Goal: Transaction & Acquisition: Purchase product/service

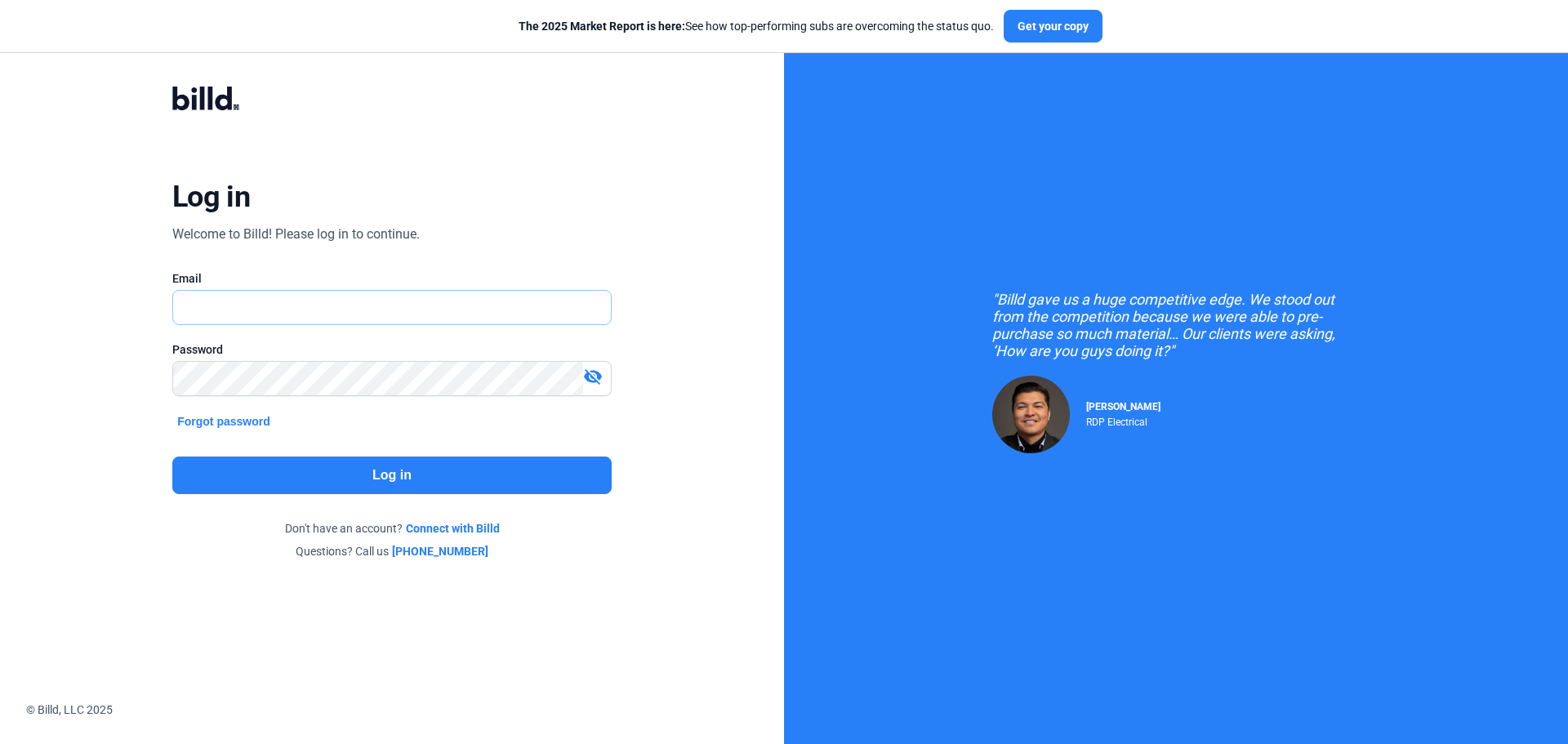
type input "[PERSON_NAME][EMAIL_ADDRESS][DOMAIN_NAME]"
click at [440, 468] on button "Log in" at bounding box center [392, 475] width 439 height 37
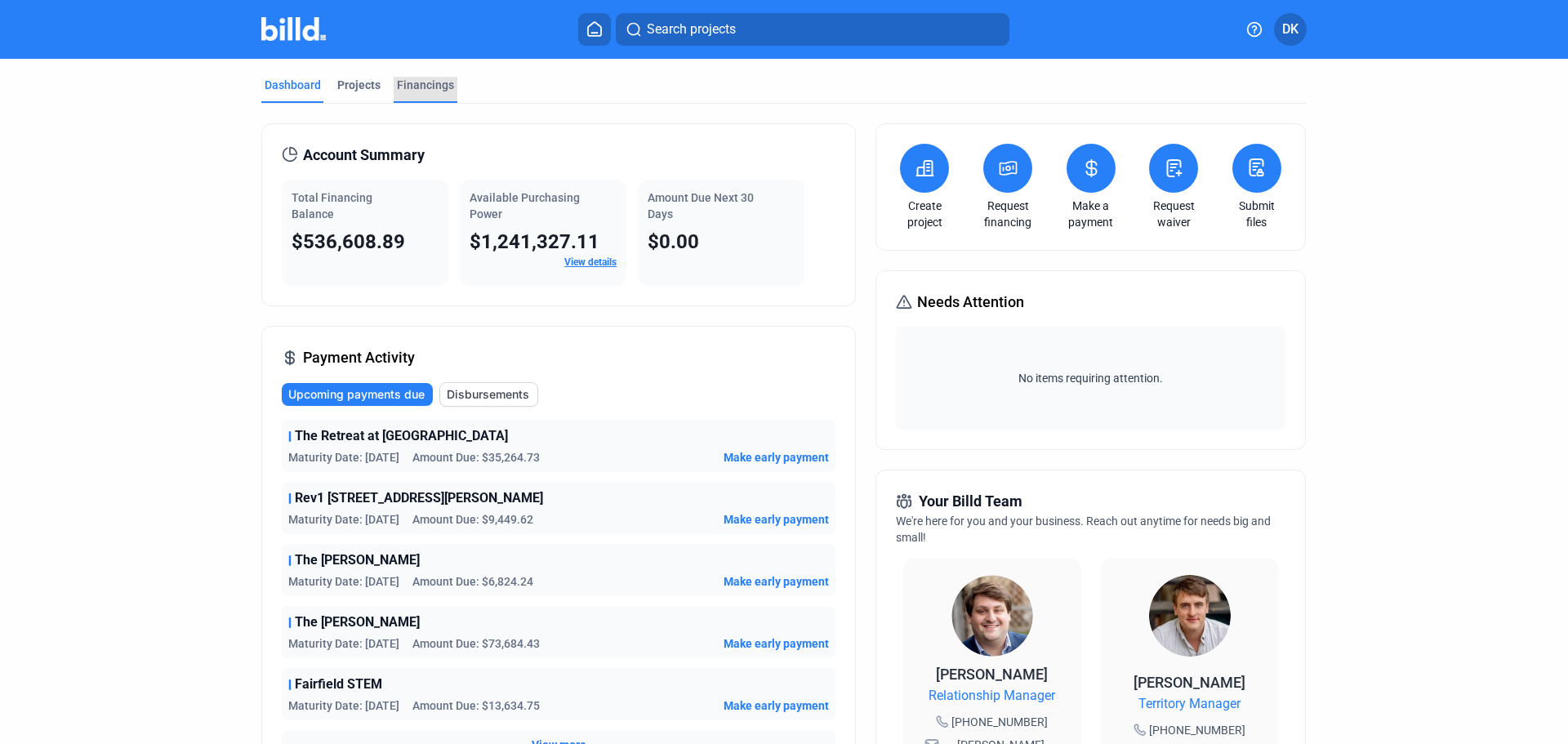
click at [423, 86] on div "Financings" at bounding box center [426, 85] width 58 height 16
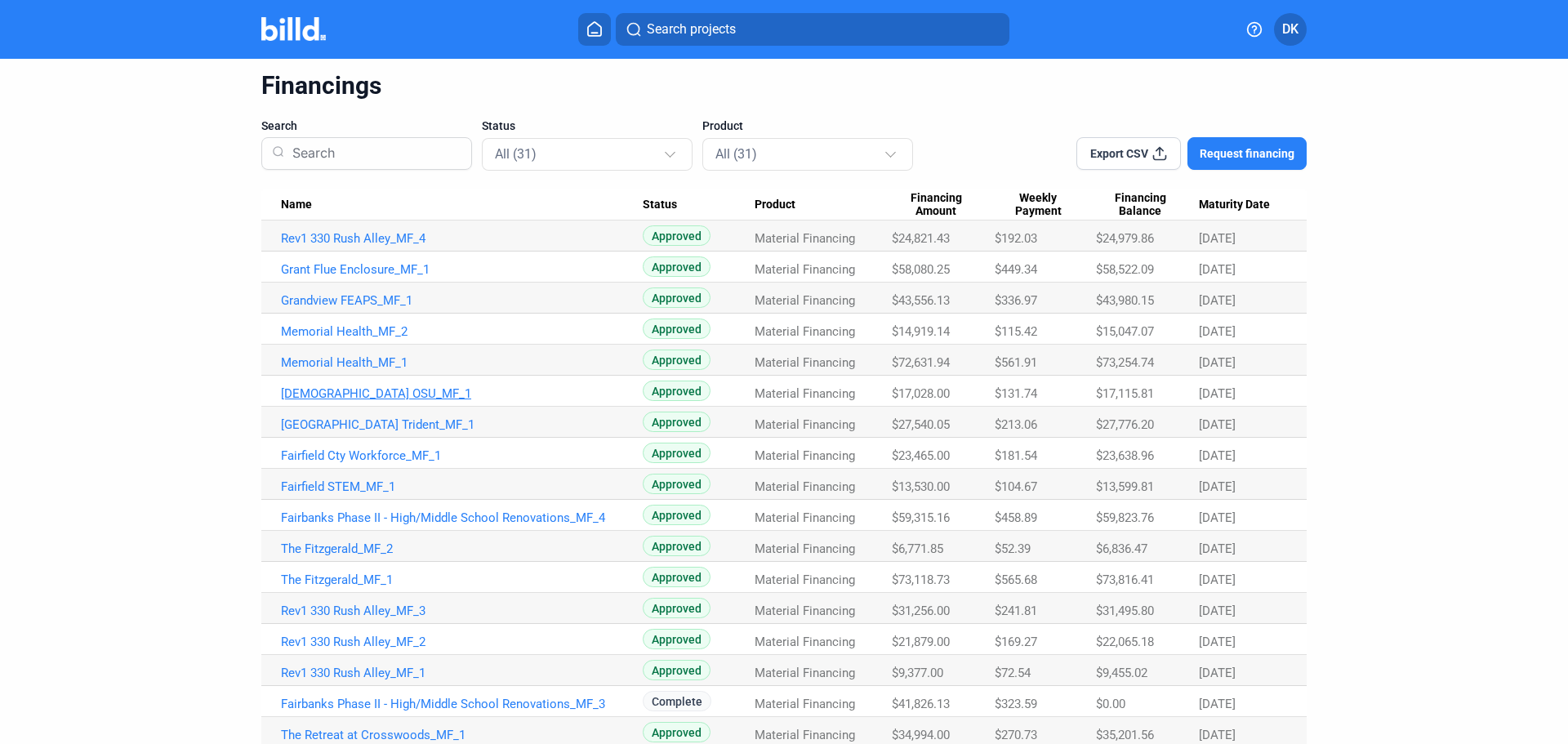
scroll to position [81, 0]
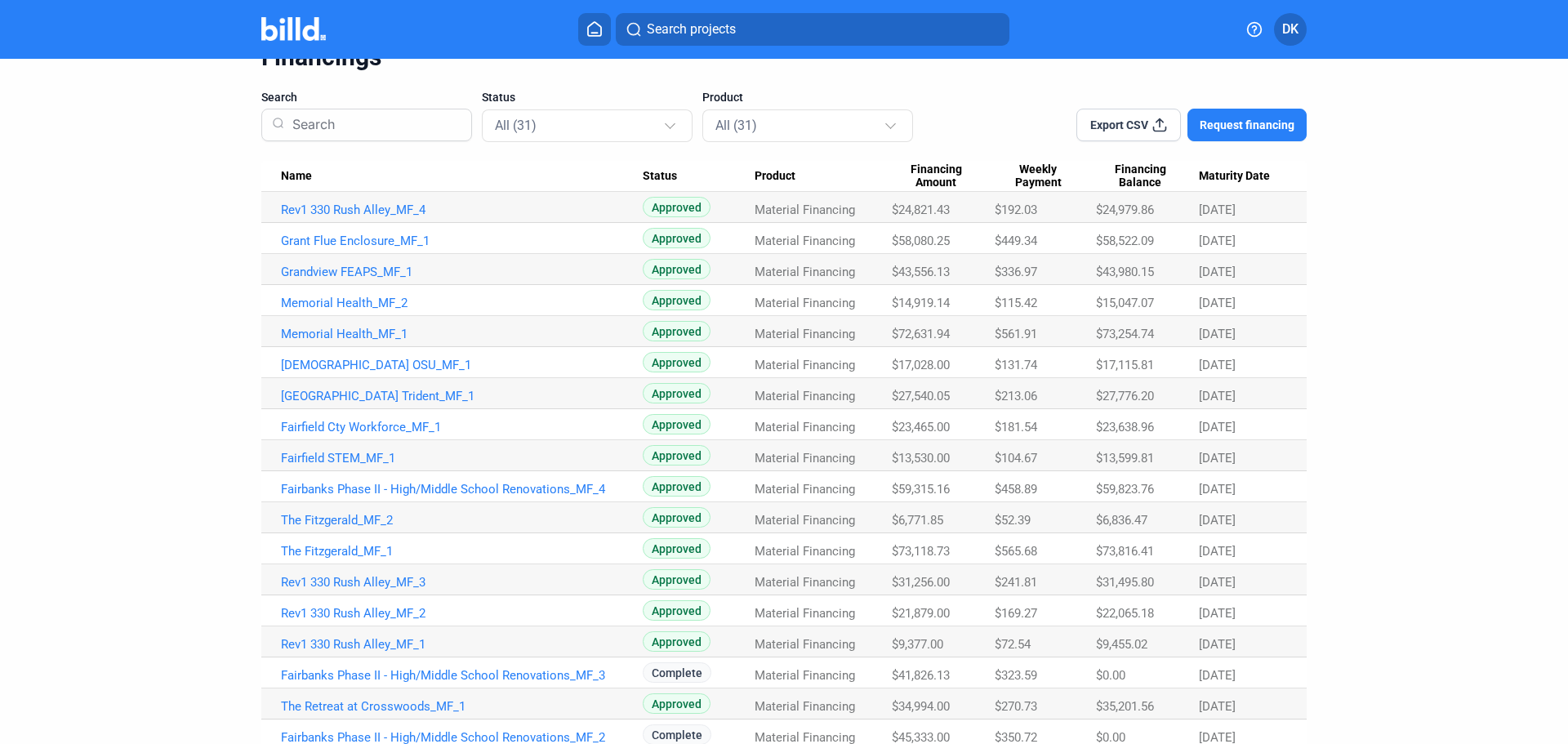
click at [301, 179] on span "Name" at bounding box center [296, 176] width 31 height 14
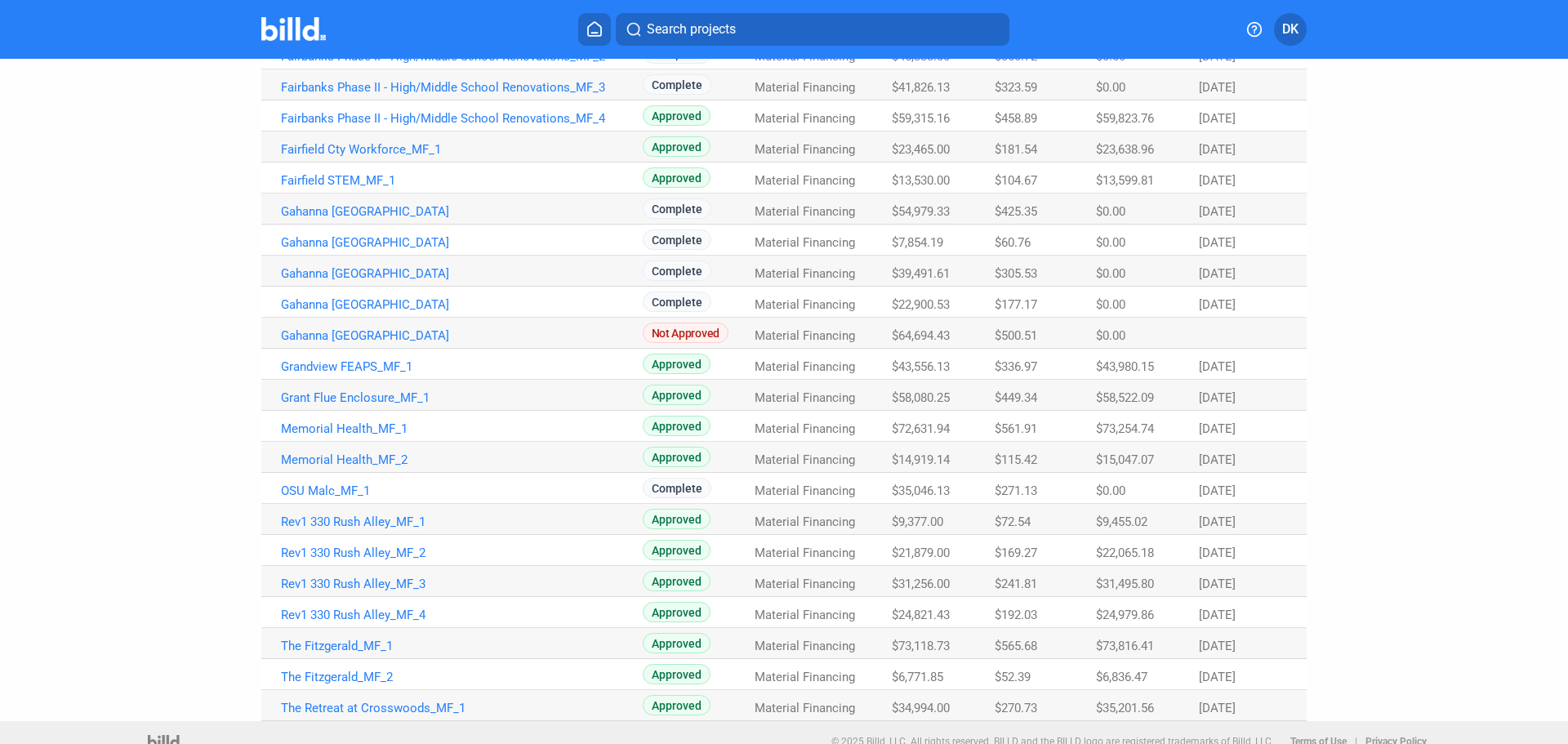
scroll to position [532, 0]
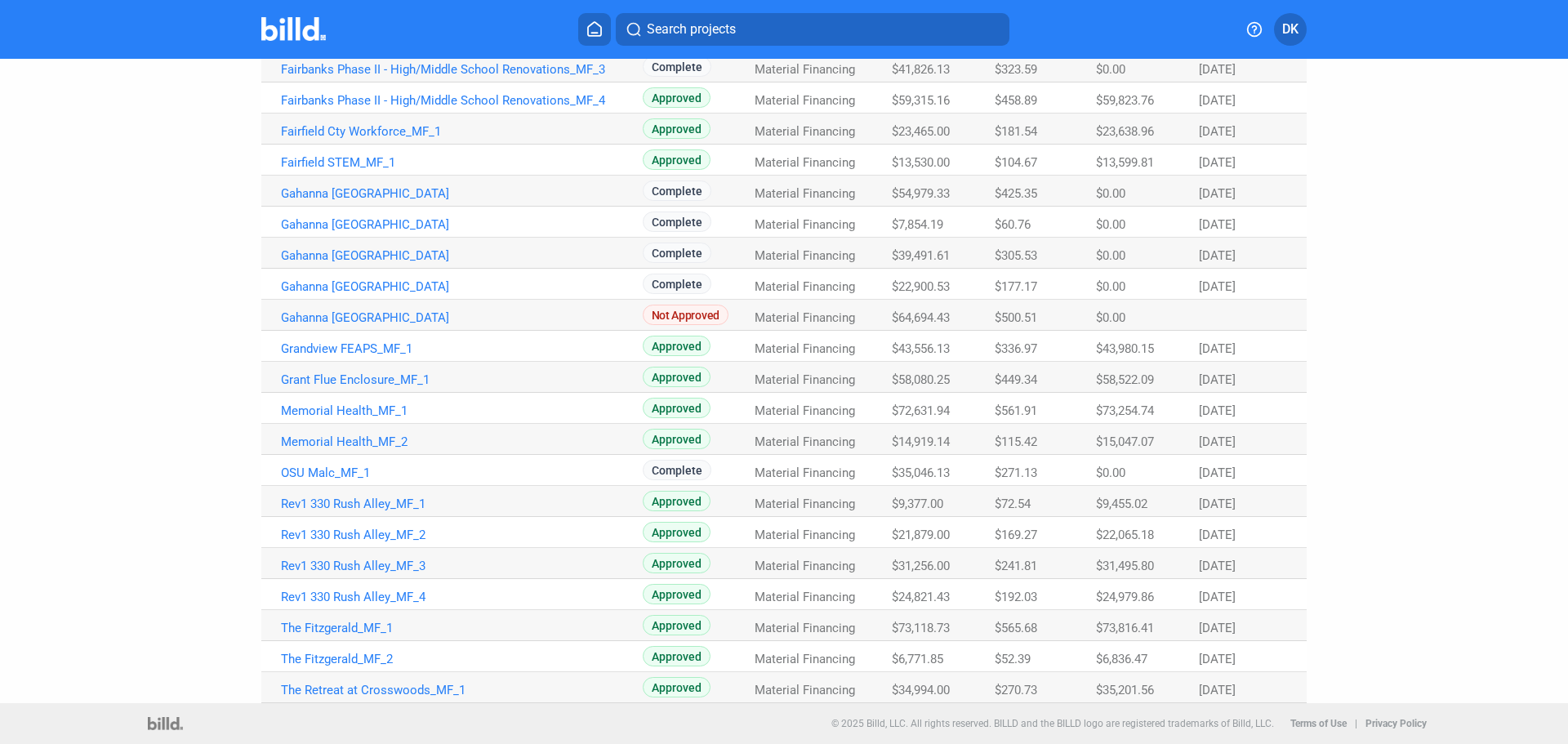
click at [357, 573] on td "Rev1 330 Rush Alley_MF_3" at bounding box center [452, 563] width 381 height 31
click at [358, 568] on link "Rev1 330 Rush Alley_MF_3" at bounding box center [461, 565] width 362 height 14
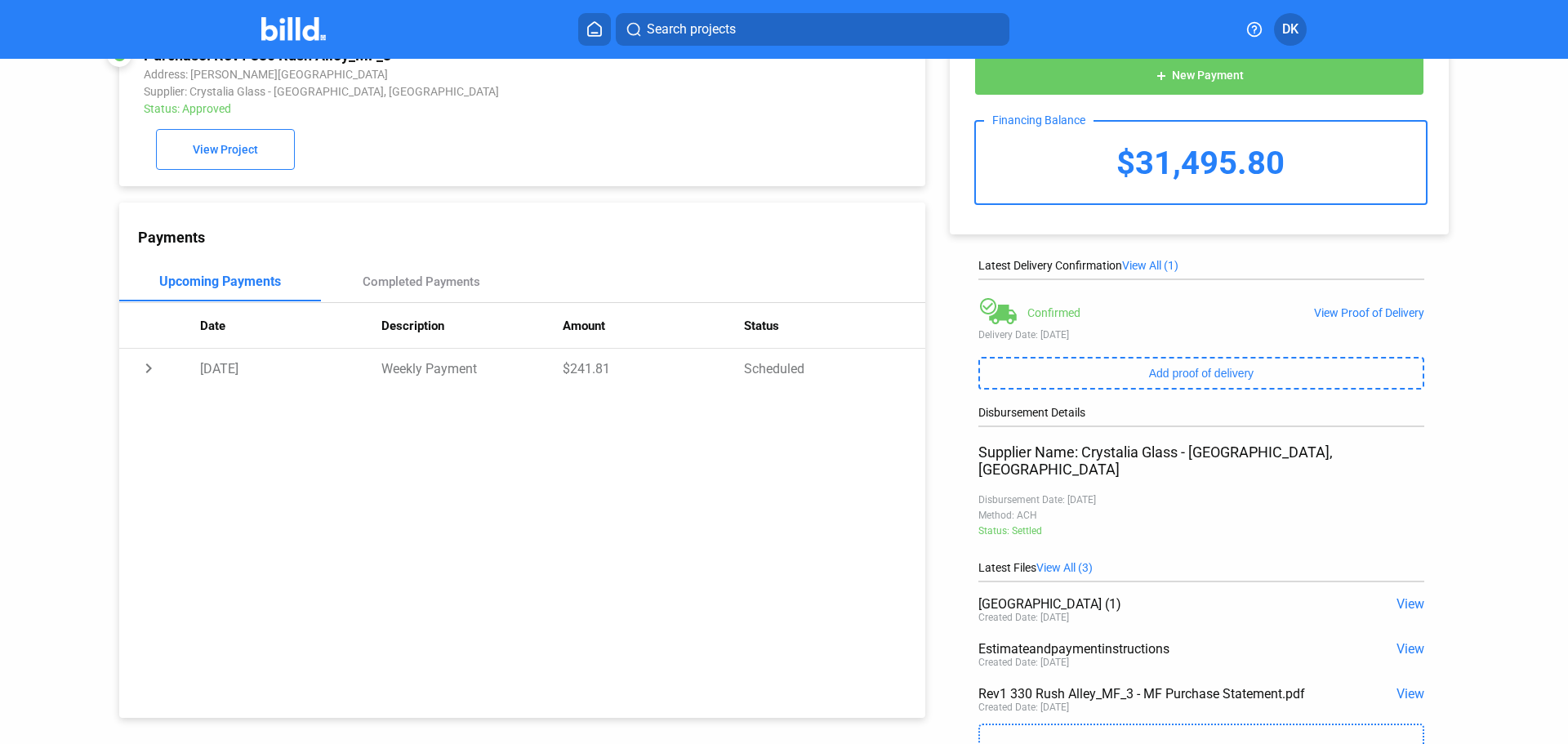
click at [317, 25] on img at bounding box center [294, 29] width 64 height 24
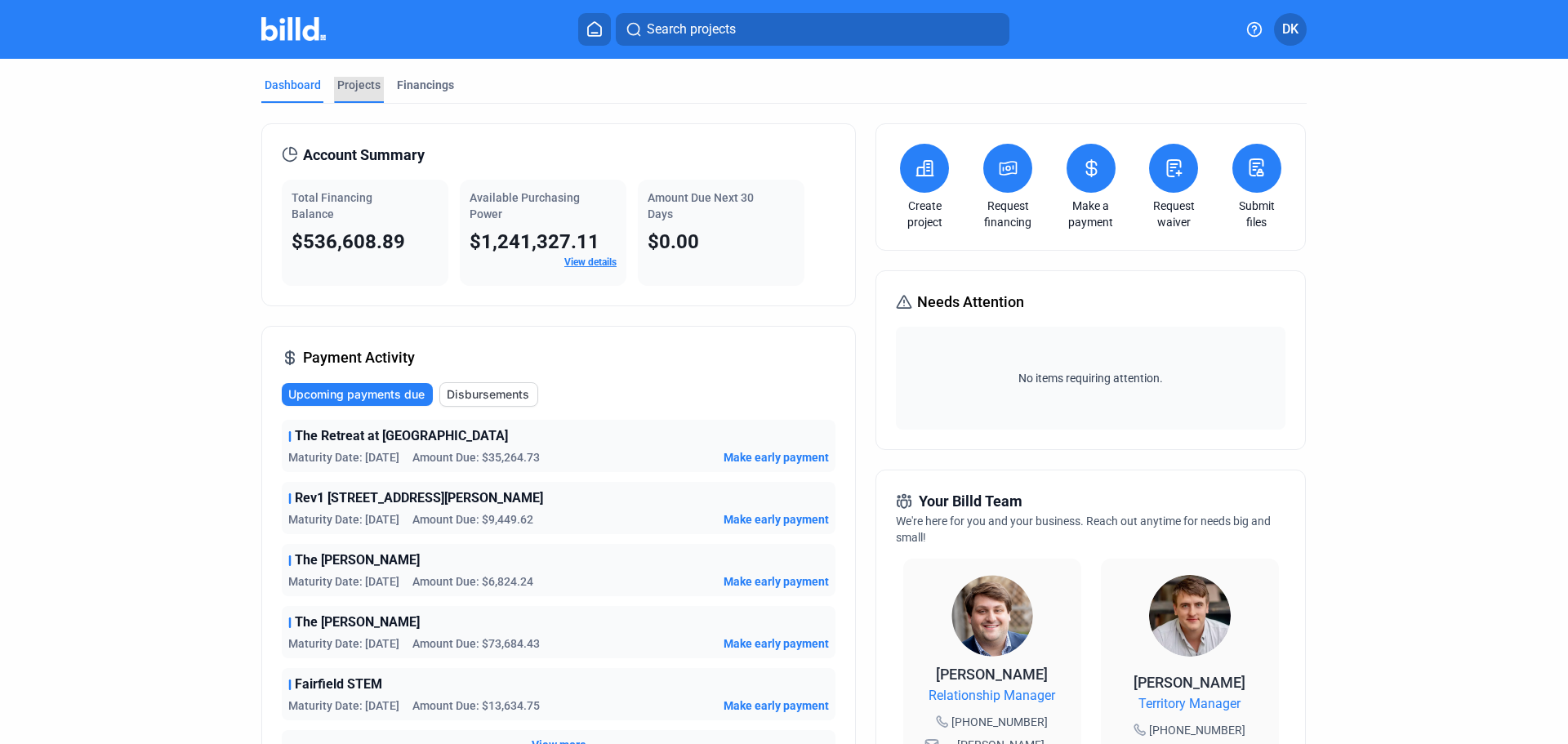
click at [365, 86] on div "Projects" at bounding box center [358, 85] width 43 height 16
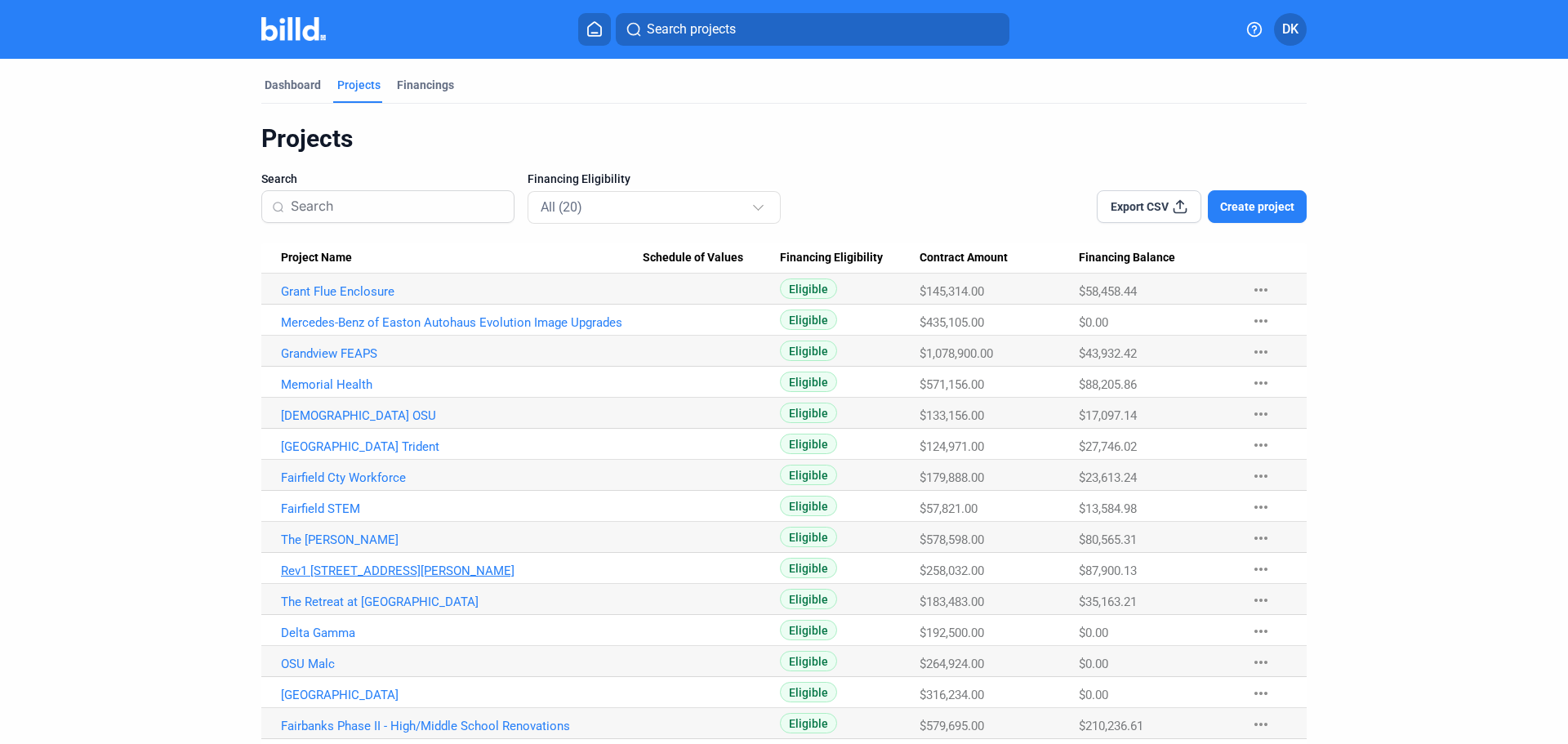
click at [353, 565] on link "Rev1 [STREET_ADDRESS][PERSON_NAME]" at bounding box center [461, 570] width 362 height 14
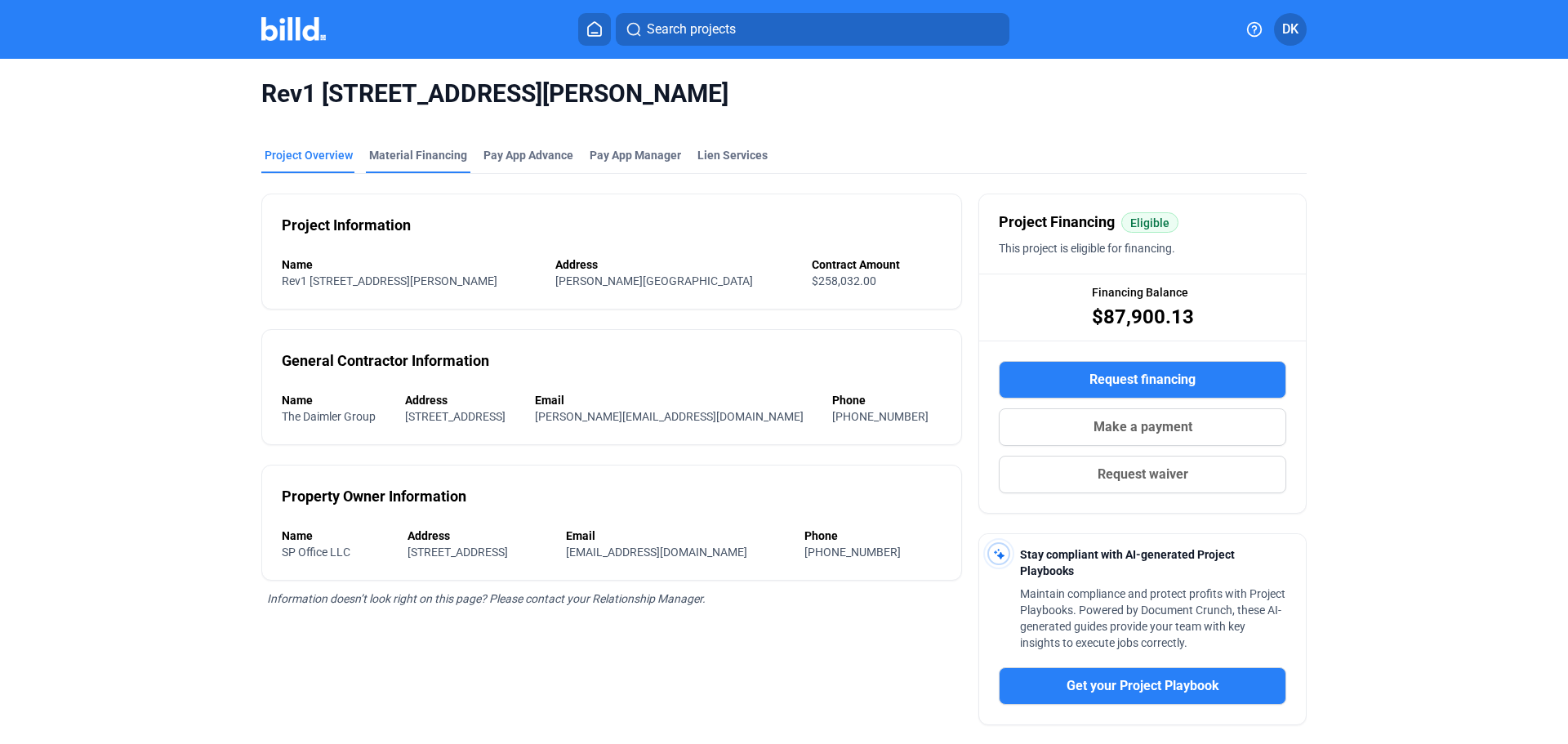
click at [411, 158] on div "Material Financing" at bounding box center [418, 155] width 98 height 16
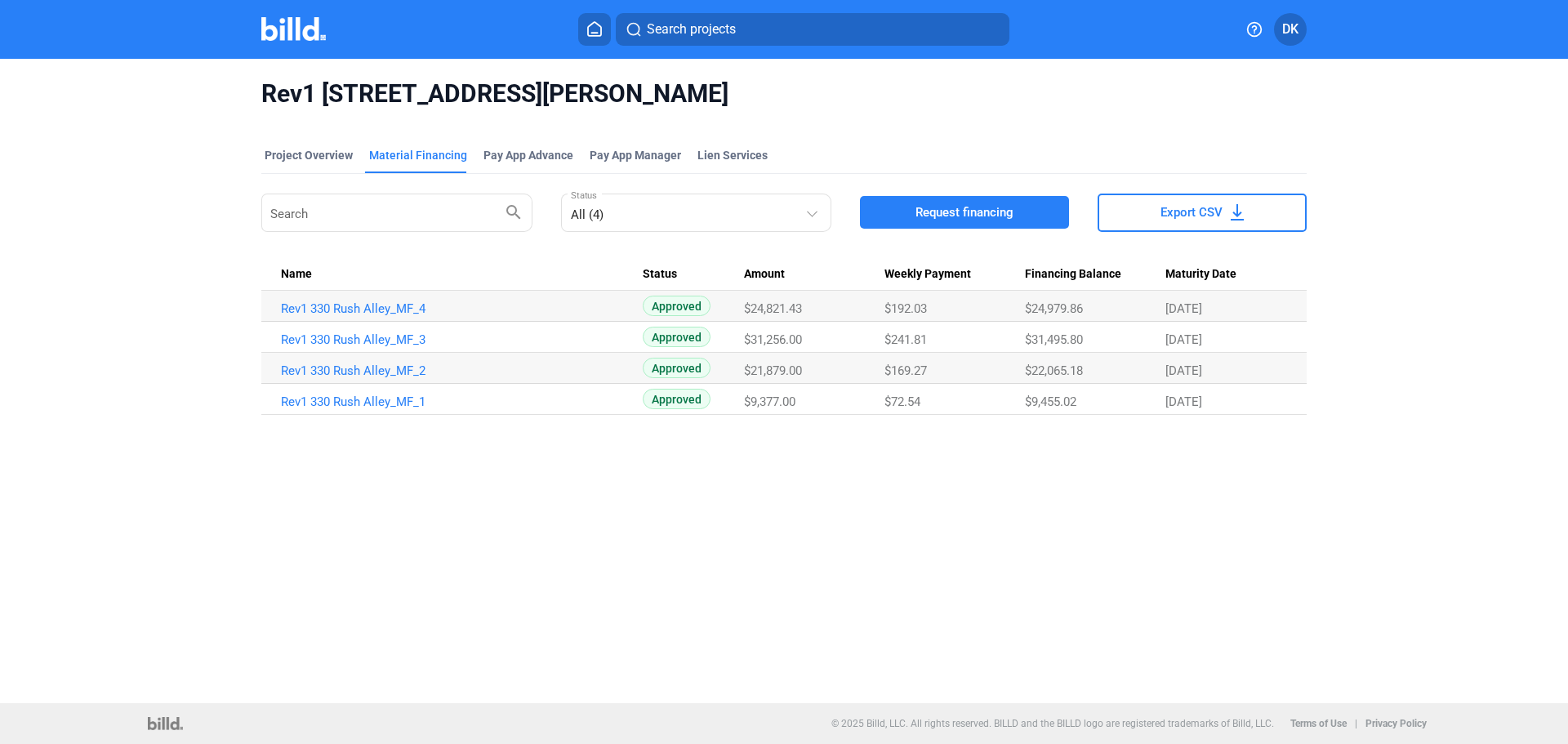
click at [308, 30] on img at bounding box center [294, 29] width 64 height 24
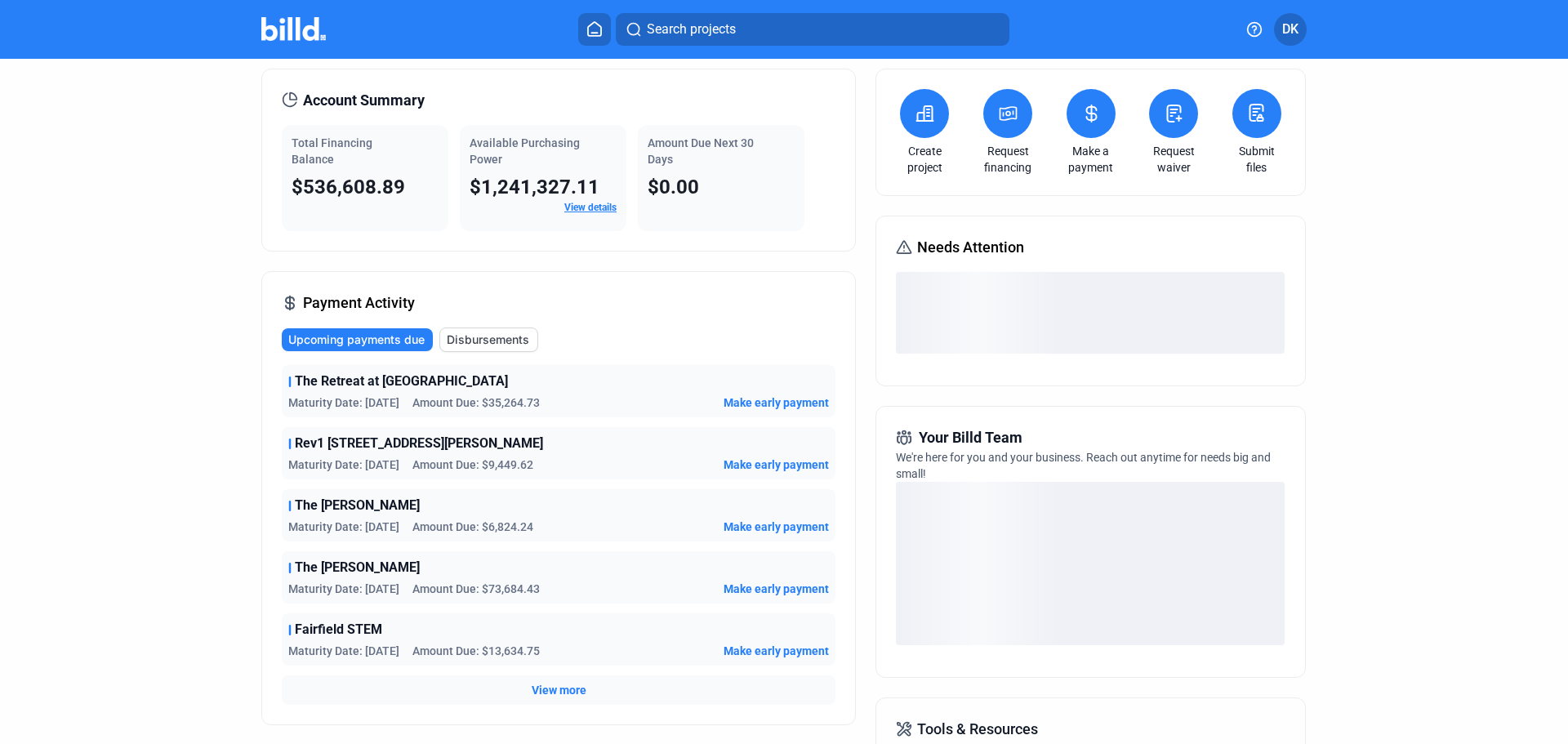
scroll to position [163, 0]
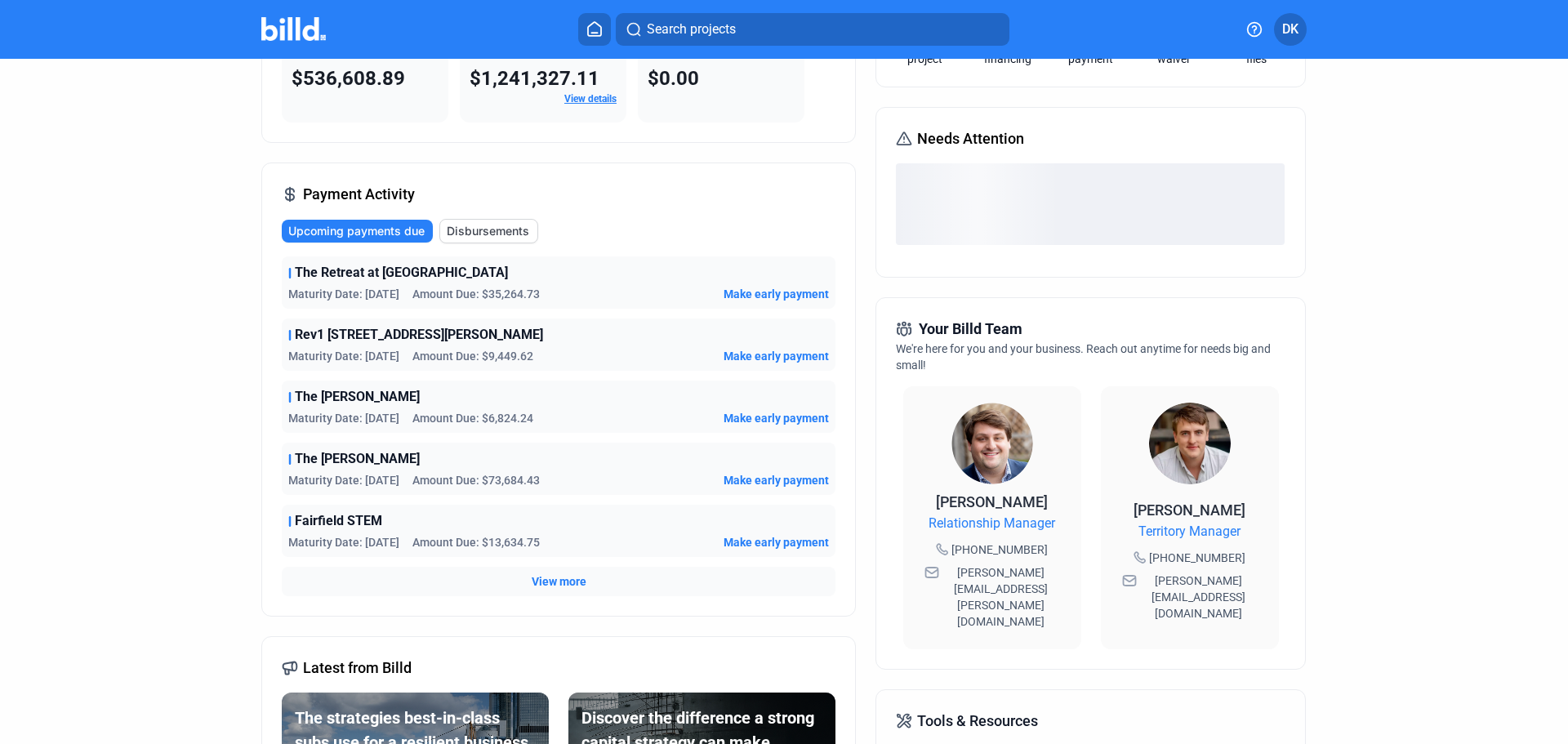
click at [560, 570] on div "View more" at bounding box center [559, 581] width 554 height 30
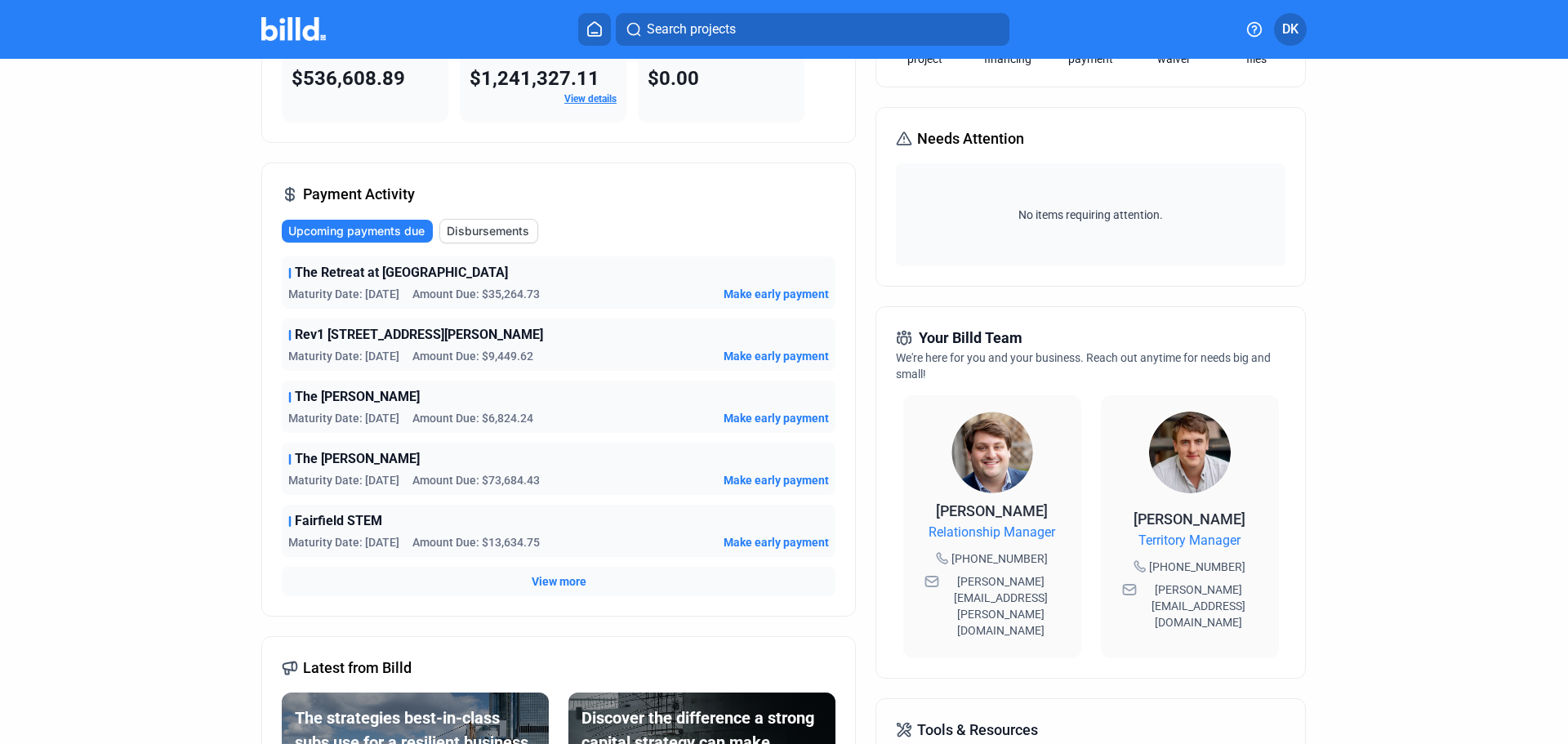
click at [565, 576] on span "View more" at bounding box center [559, 581] width 55 height 16
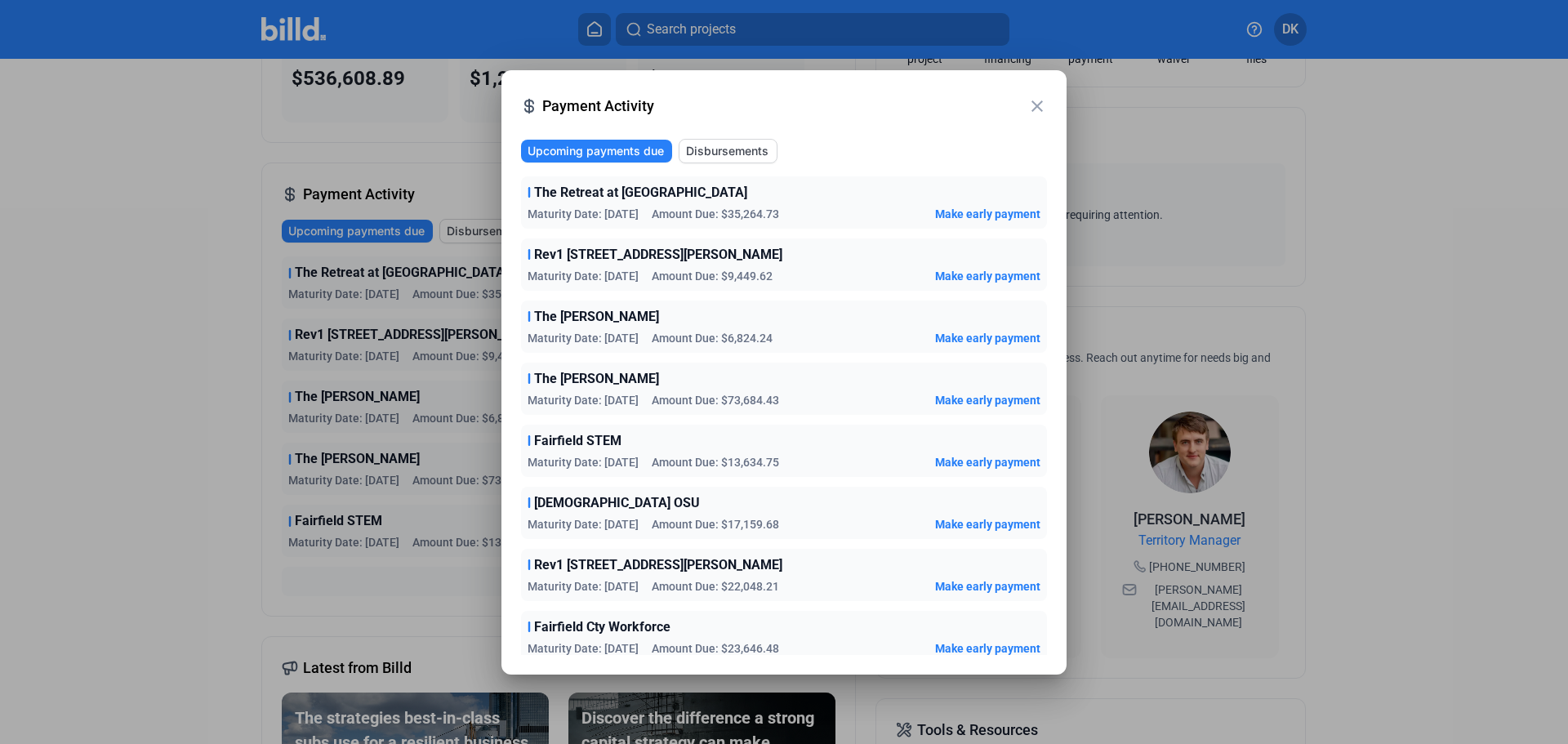
click at [963, 278] on span "Make early payment" at bounding box center [988, 275] width 105 height 16
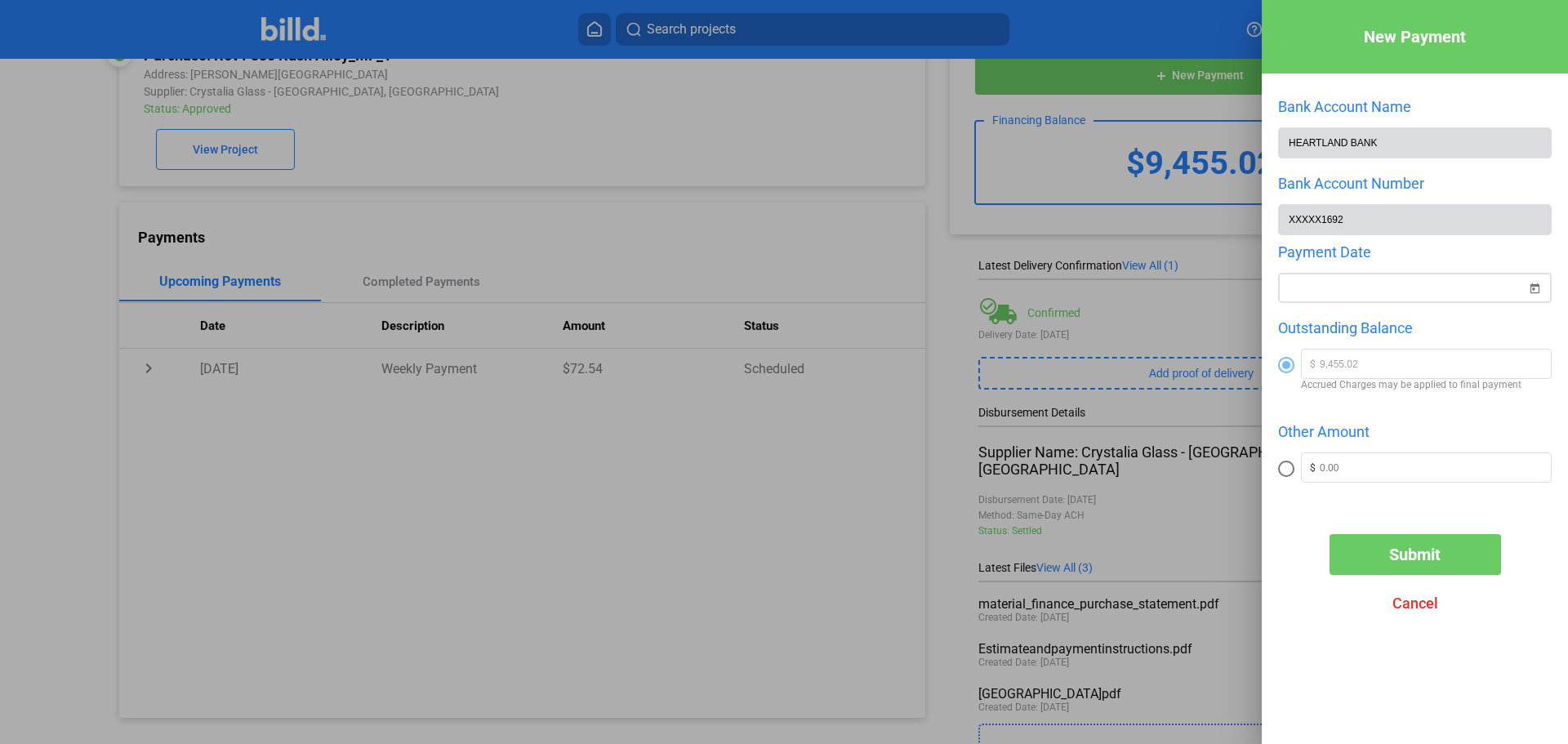
drag, startPoint x: 1557, startPoint y: 311, endPoint x: 1544, endPoint y: 304, distance: 14.8
click at [1544, 304] on div "New Payment Bank Account Name HEARTLAND BANK Bank Account Number XXXXX1692 Paym…" at bounding box center [1415, 347] width 306 height 695
click at [1542, 298] on span "Open calendar" at bounding box center [1534, 278] width 39 height 39
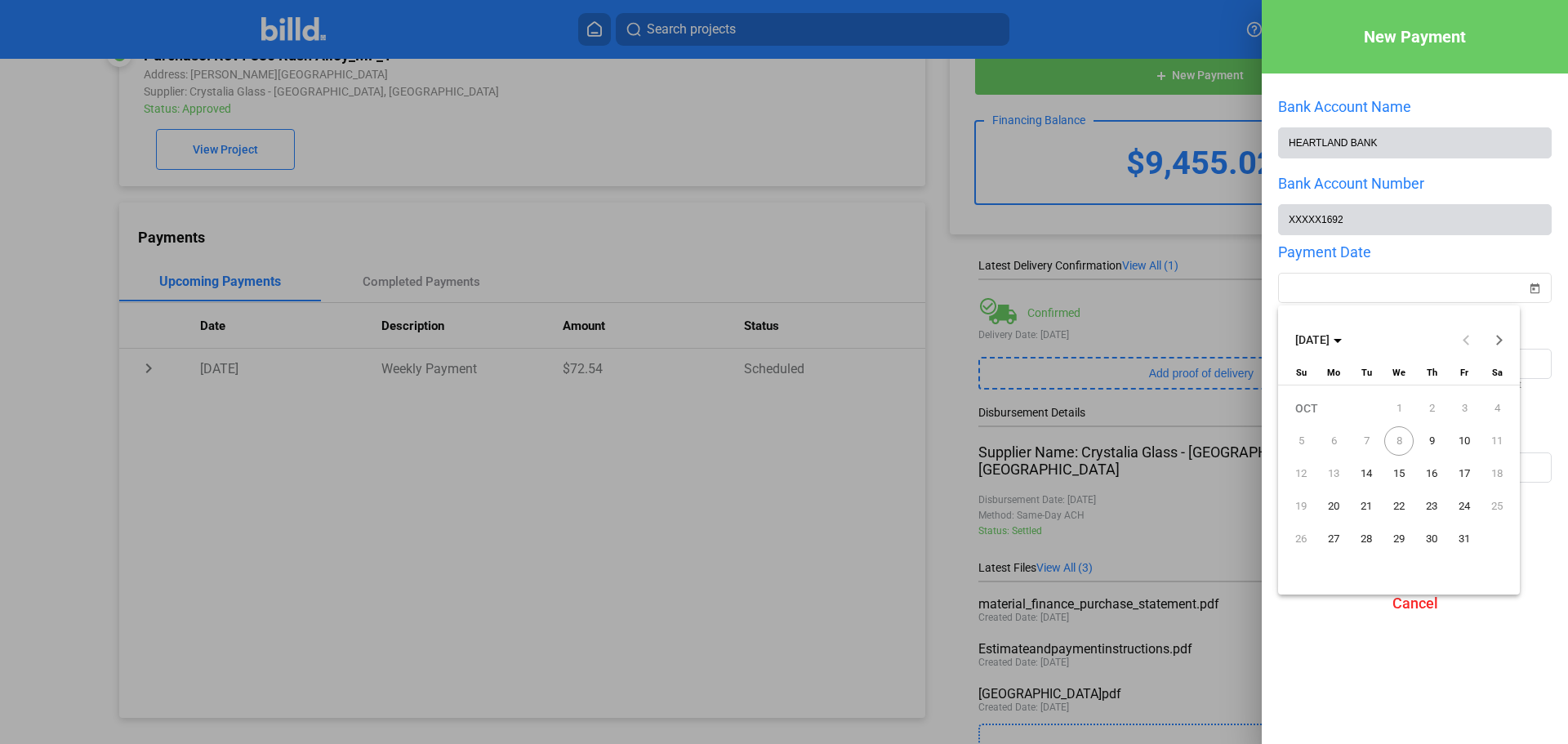
click at [1423, 445] on span "9" at bounding box center [1432, 441] width 30 height 30
type input "[DATE]"
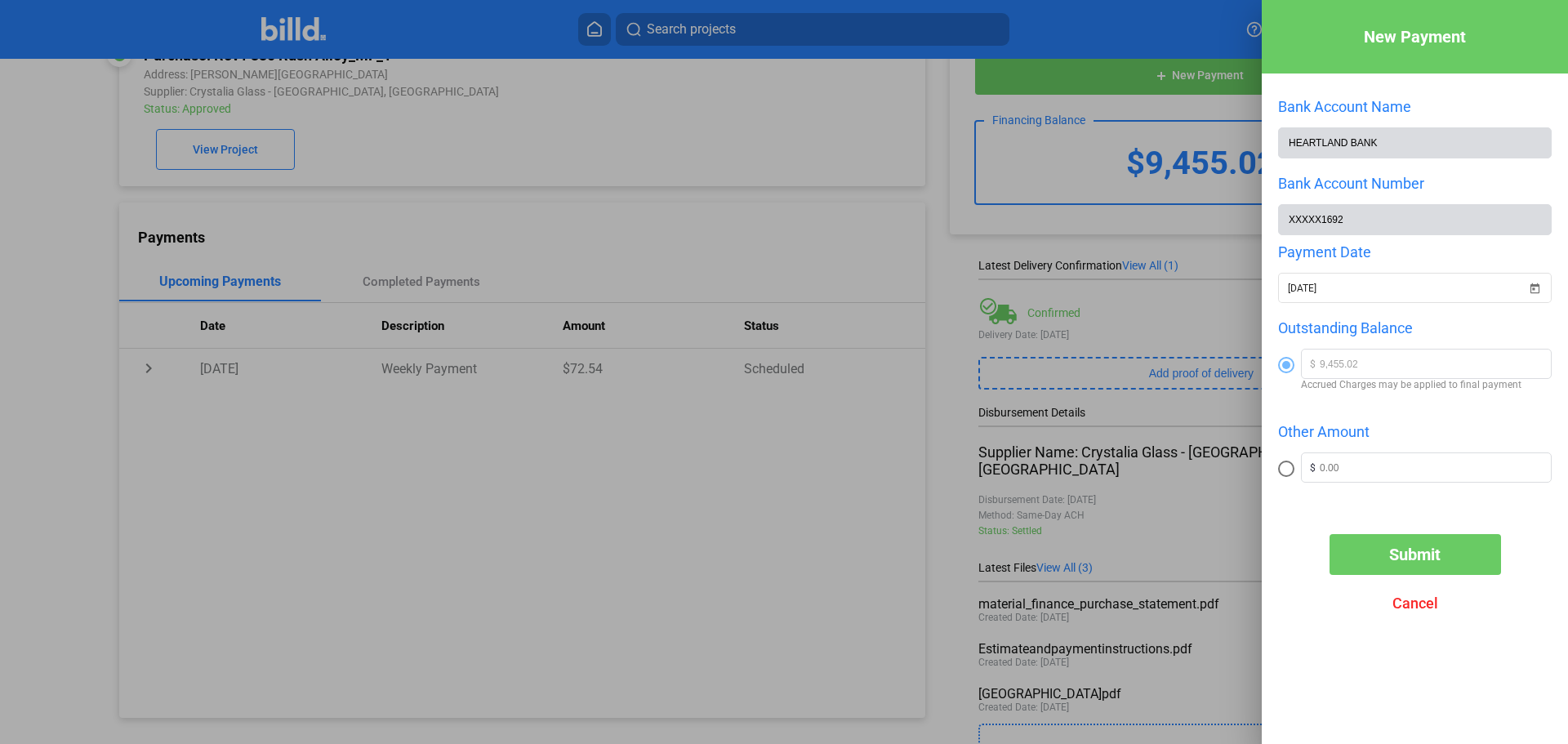
click at [1429, 581] on div "Submit Cancel" at bounding box center [1415, 579] width 306 height 90
click at [1425, 568] on button "Submit" at bounding box center [1415, 554] width 172 height 41
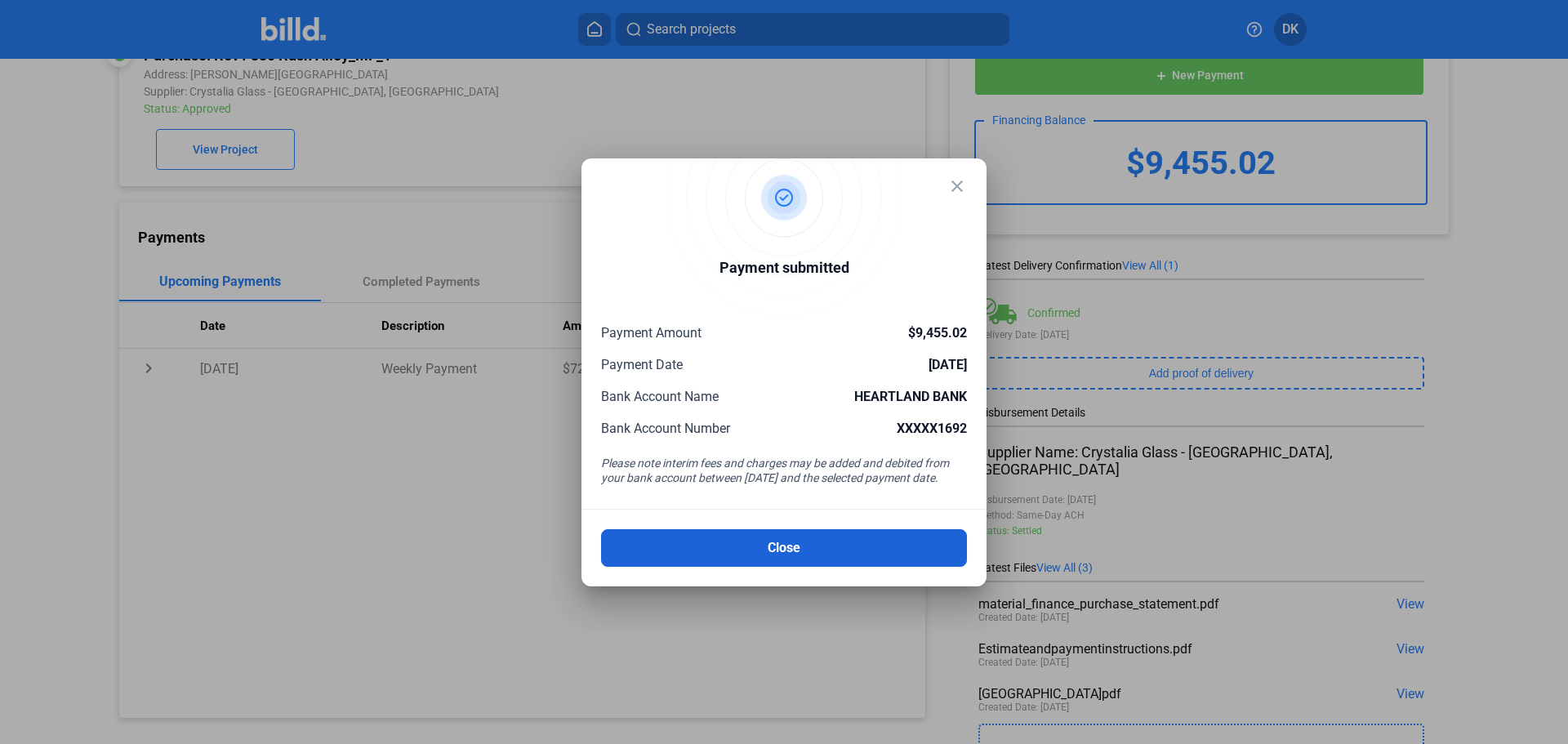
click at [785, 557] on button "Close" at bounding box center [784, 548] width 366 height 37
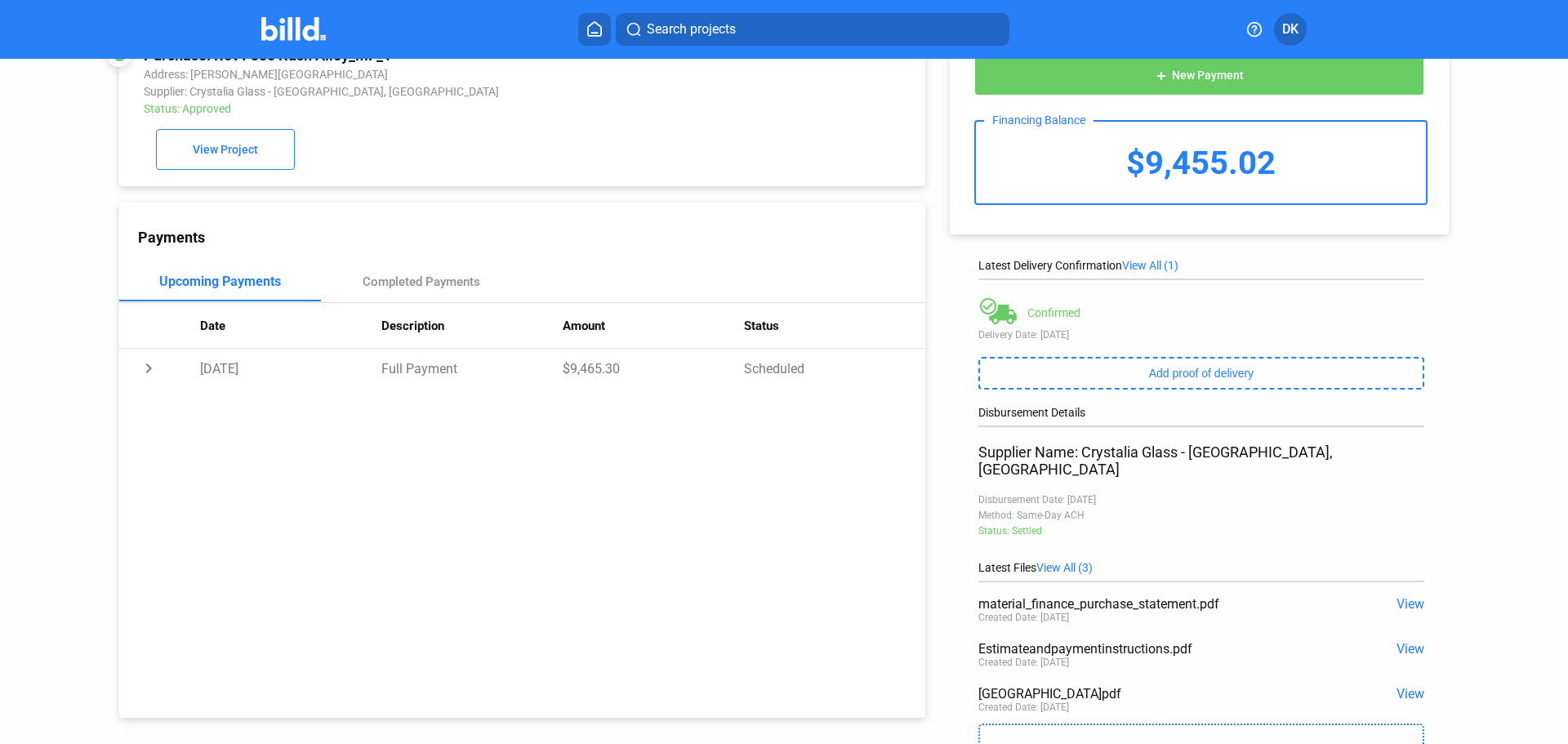
drag, startPoint x: 302, startPoint y: 34, endPoint x: 306, endPoint y: 49, distance: 15.5
click at [302, 36] on img at bounding box center [294, 29] width 64 height 24
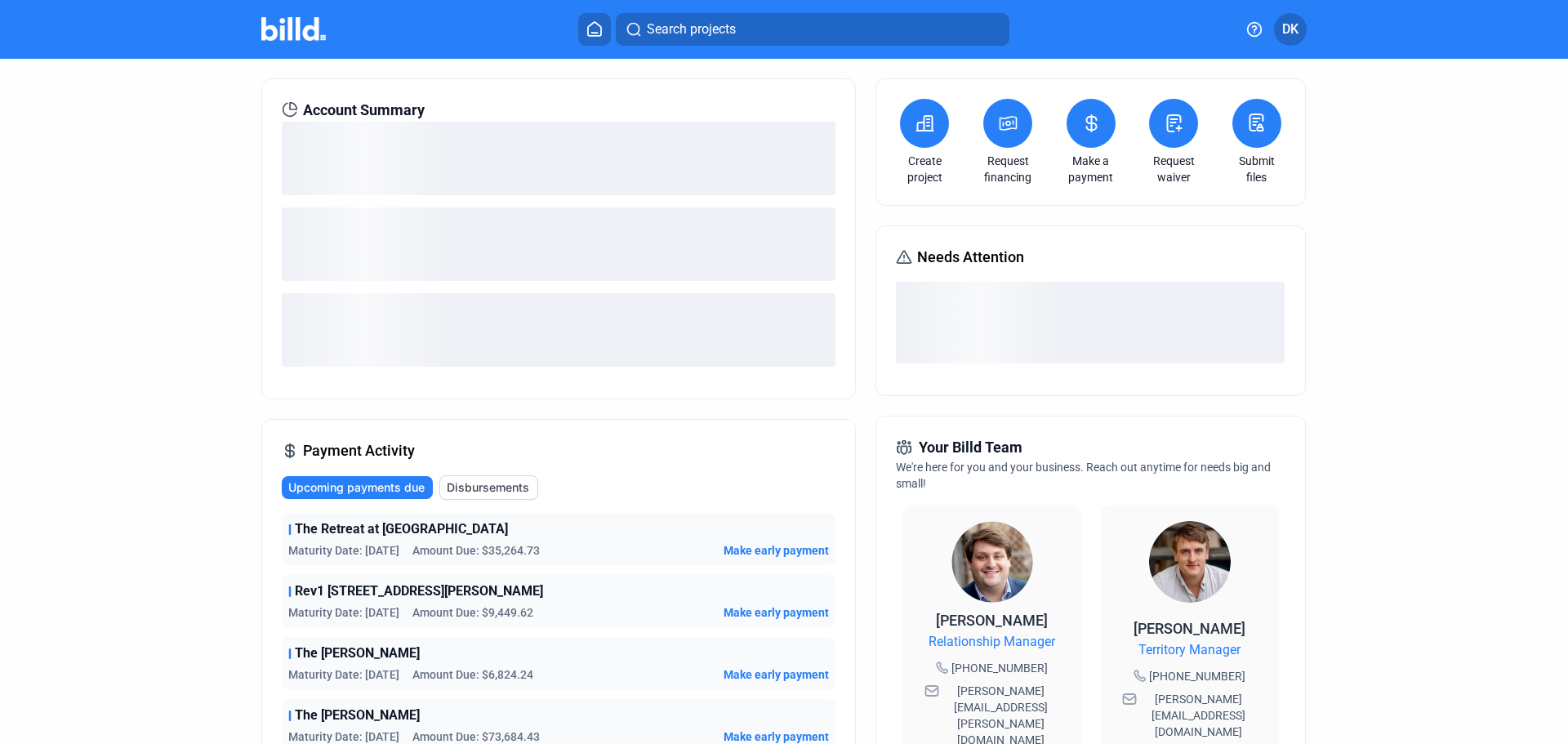
click at [771, 673] on span "Make early payment" at bounding box center [776, 674] width 105 height 16
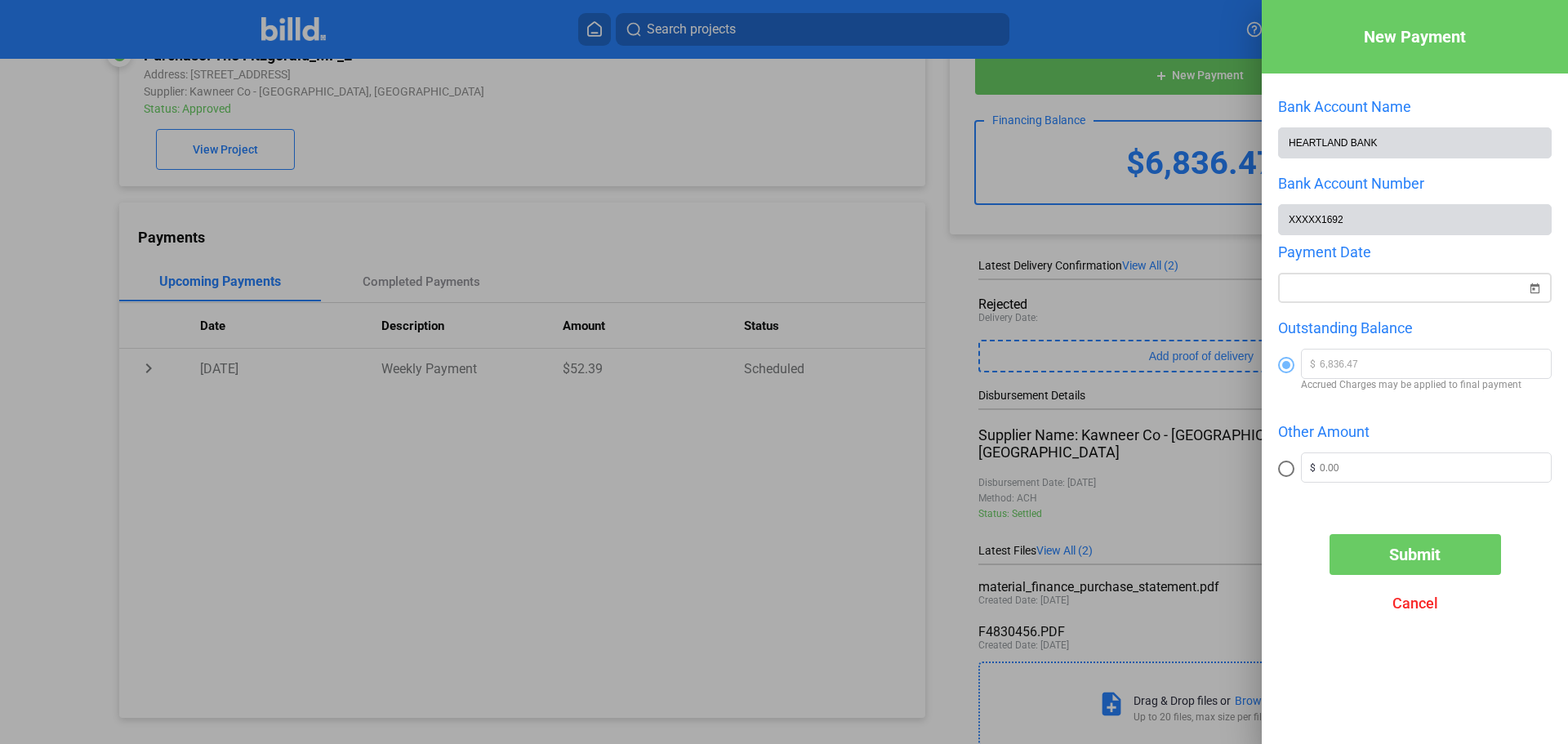
click at [1544, 295] on span "Open calendar" at bounding box center [1534, 278] width 39 height 39
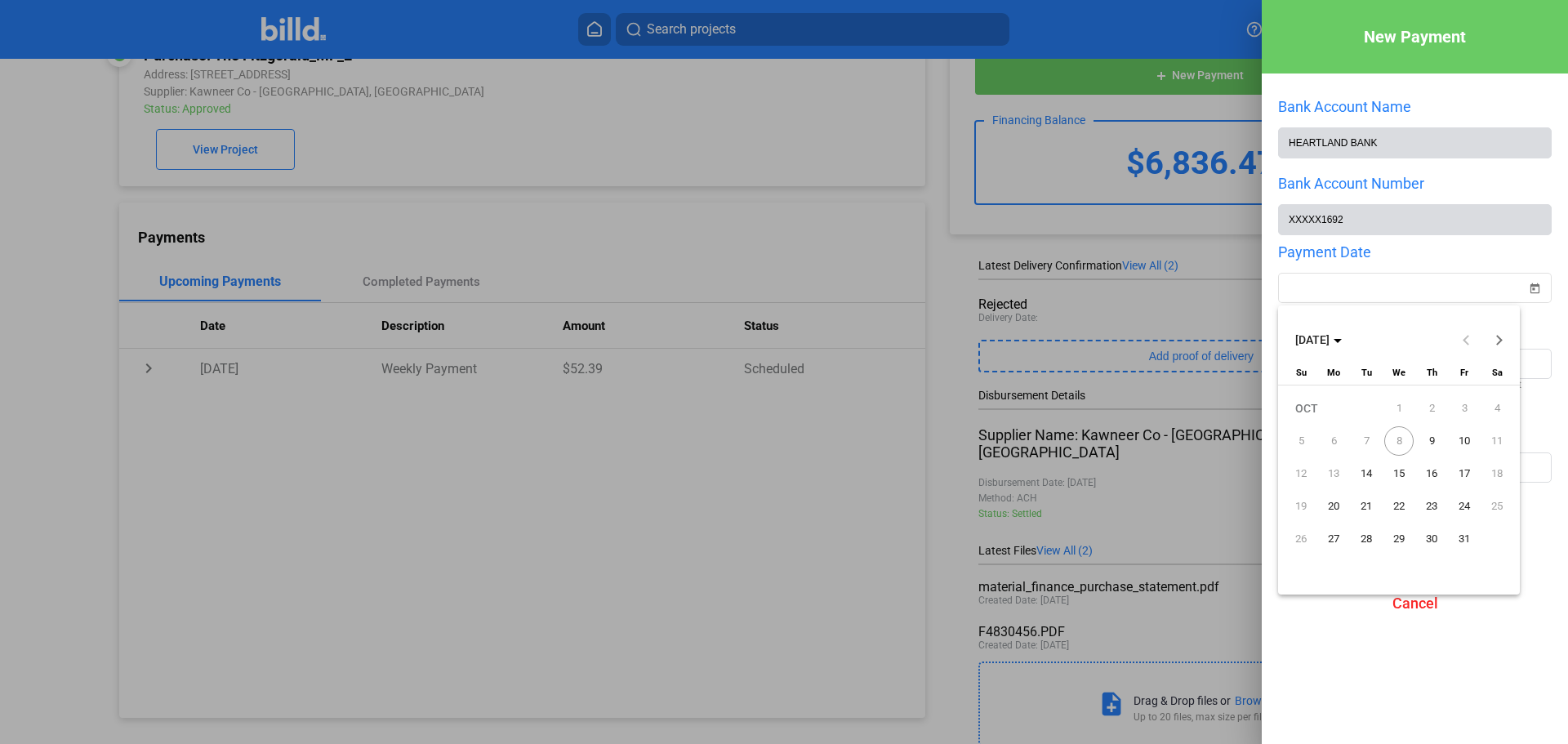
click at [1433, 438] on span "9" at bounding box center [1432, 441] width 30 height 30
type input "[DATE]"
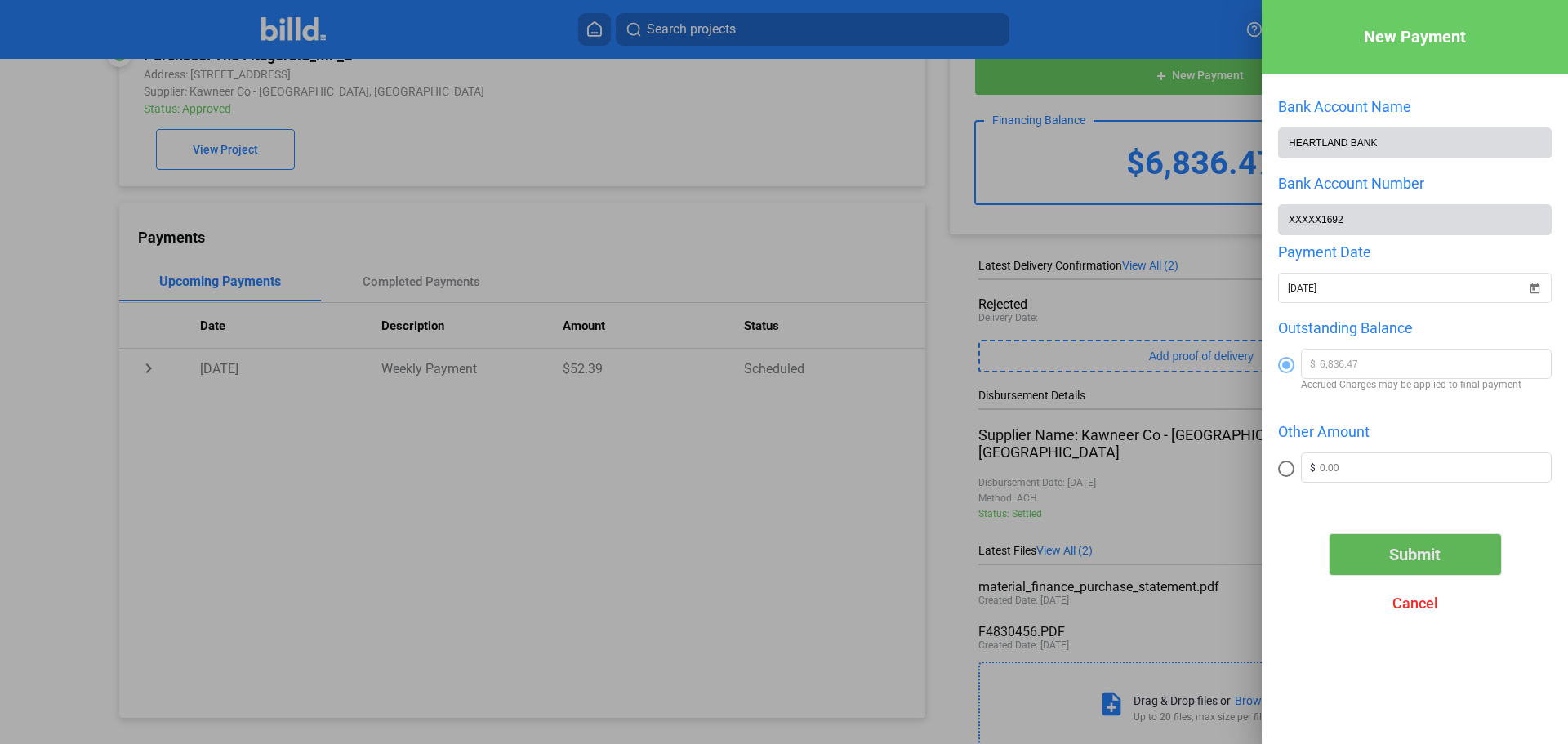
click at [1420, 560] on span "Submit" at bounding box center [1415, 554] width 52 height 19
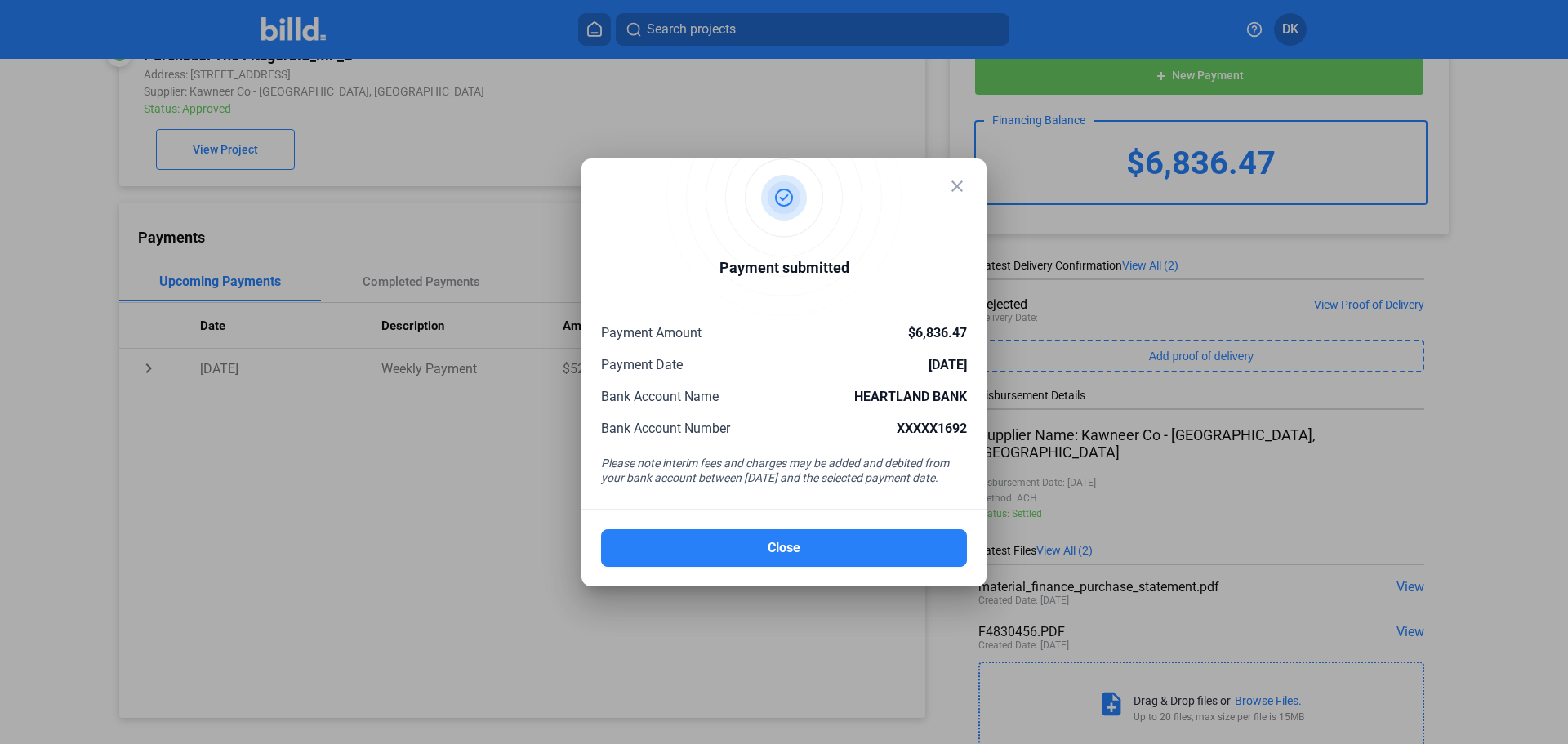
click at [959, 188] on mat-icon "close" at bounding box center [957, 185] width 19 height 19
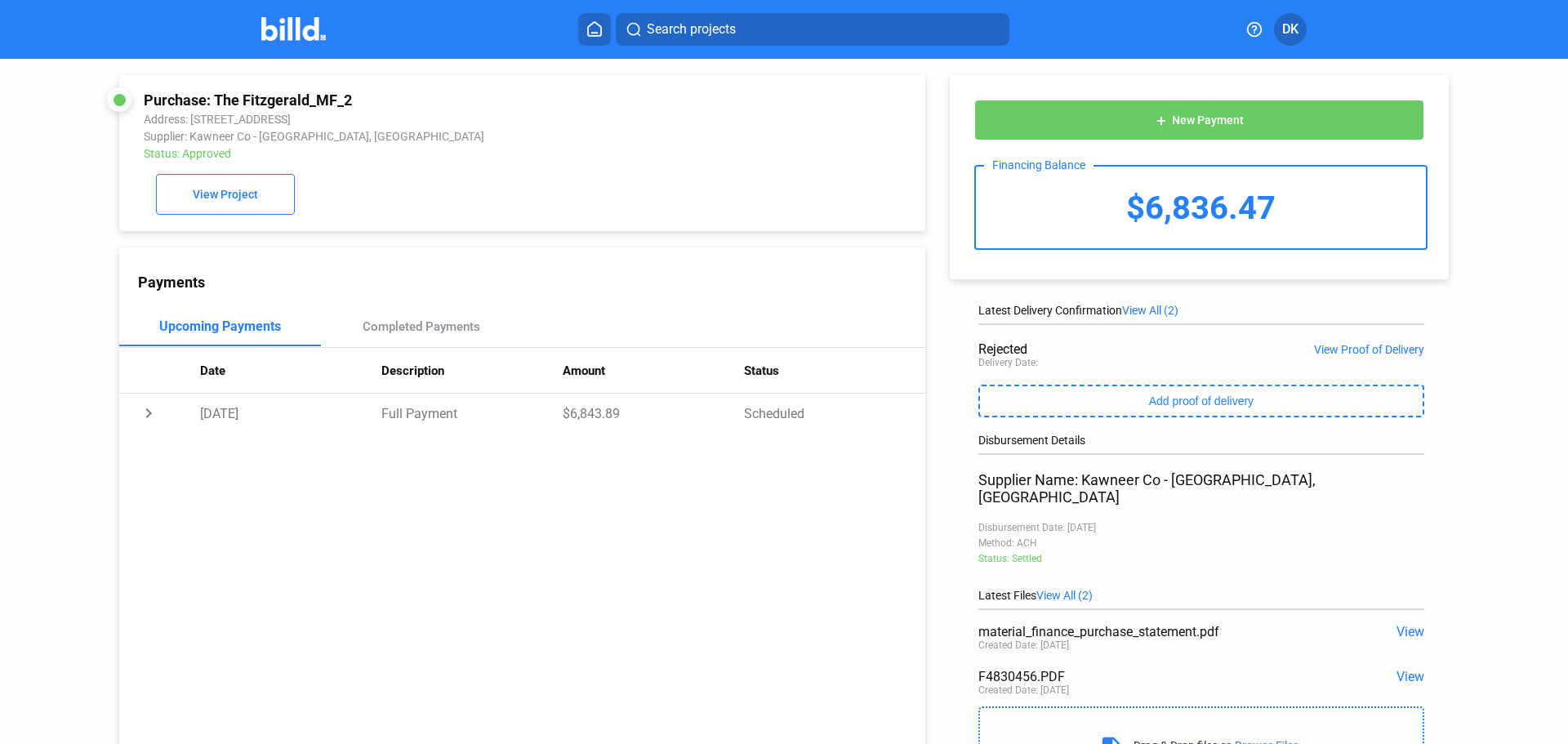
click at [273, 14] on div "Search projects DK" at bounding box center [784, 29] width 1274 height 33
click at [284, 30] on img at bounding box center [294, 29] width 64 height 24
